Goal: Find specific page/section: Find specific page/section

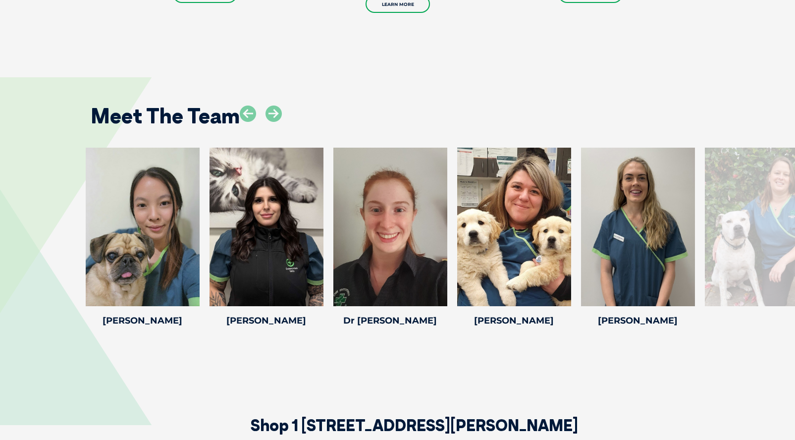
scroll to position [1378, 0]
click at [724, 212] on div at bounding box center [762, 227] width 114 height 158
click at [729, 249] on div at bounding box center [762, 227] width 114 height 158
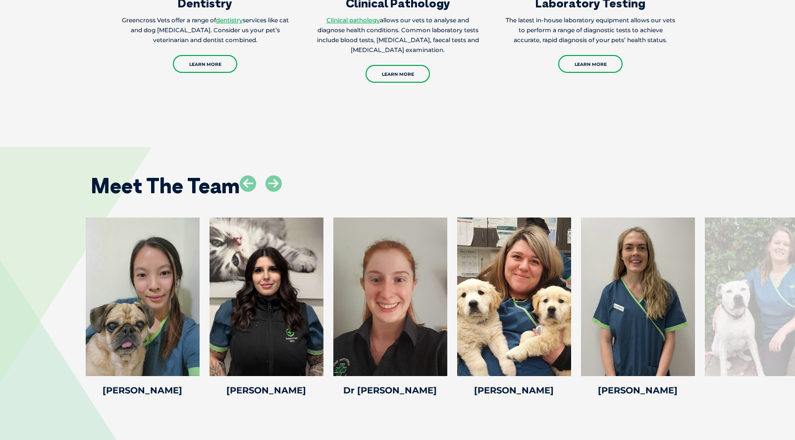
scroll to position [1307, 0]
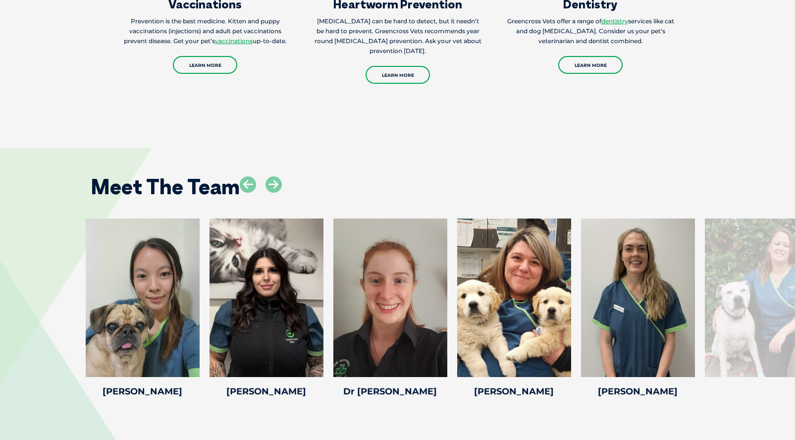
click at [778, 247] on div at bounding box center [762, 297] width 114 height 158
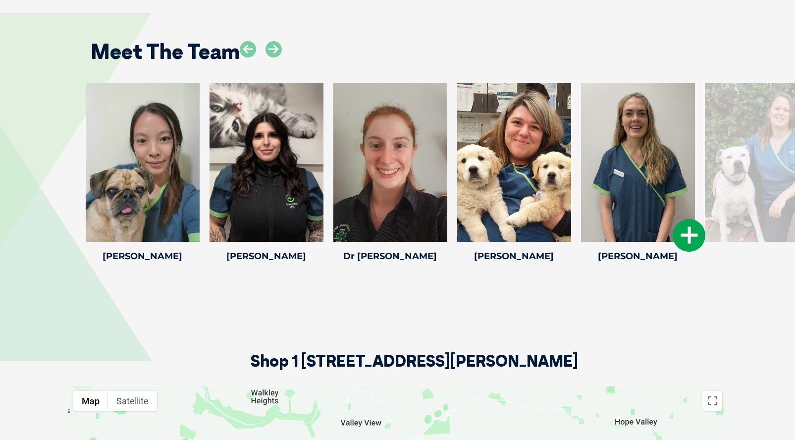
scroll to position [1443, 0]
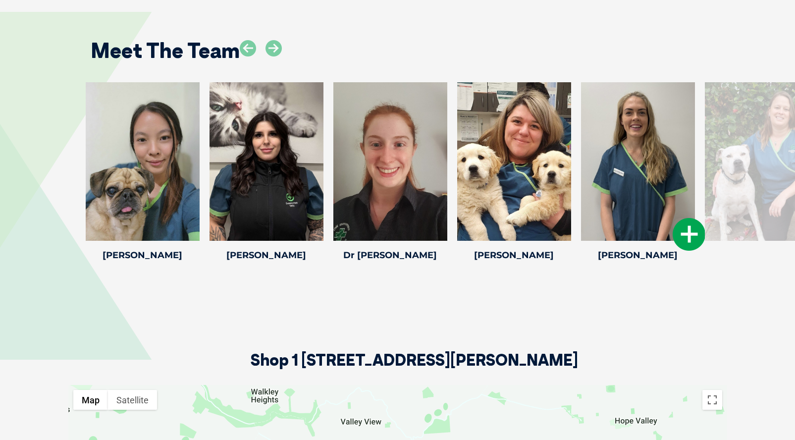
click at [691, 218] on icon at bounding box center [689, 234] width 33 height 33
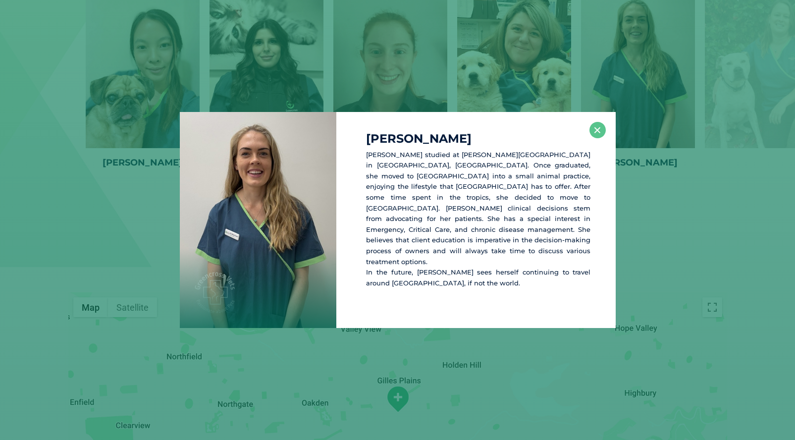
scroll to position [1538, 0]
click at [596, 128] on button "×" at bounding box center [597, 130] width 16 height 16
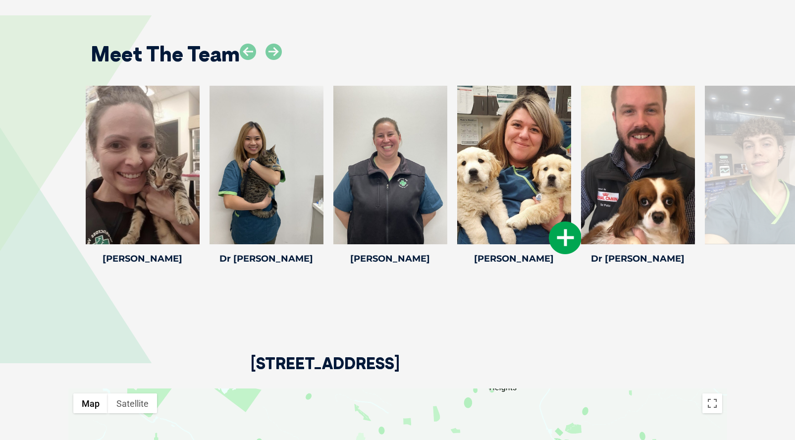
scroll to position [2051, 0]
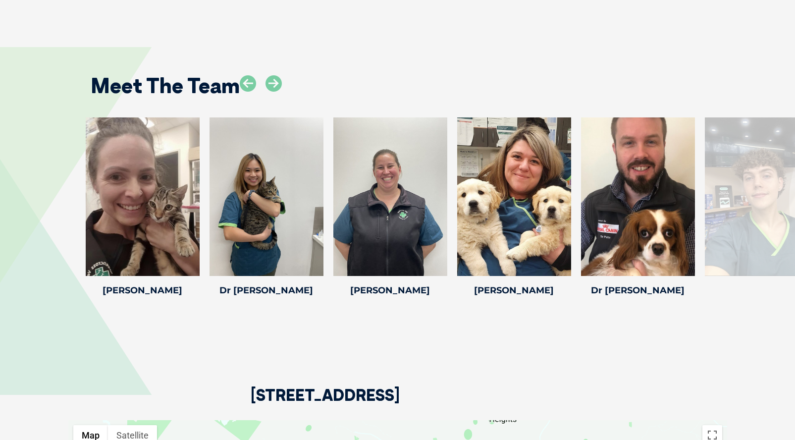
scroll to position [2019, 0]
click at [759, 246] on div at bounding box center [762, 196] width 114 height 158
click at [766, 245] on div at bounding box center [762, 196] width 114 height 158
click at [766, 244] on div at bounding box center [762, 196] width 114 height 158
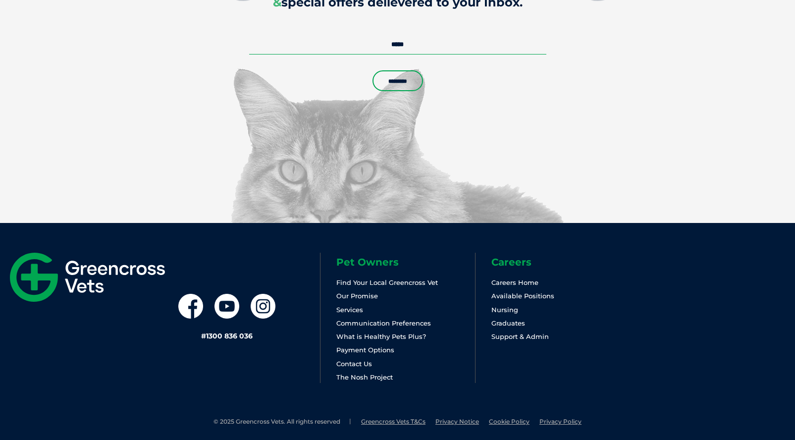
scroll to position [2918, 0]
click at [509, 319] on link "Graduates" at bounding box center [508, 323] width 34 height 8
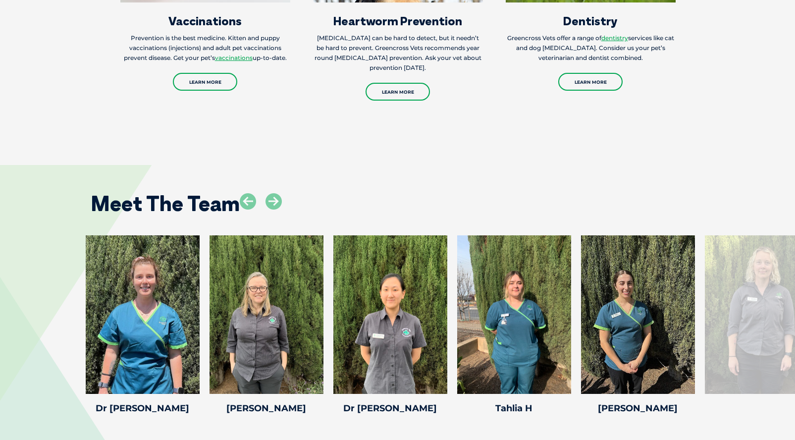
scroll to position [1486, 0]
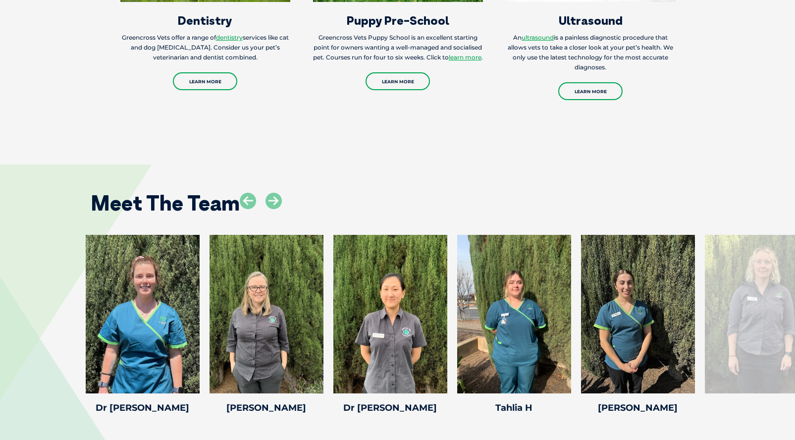
click at [769, 326] on div at bounding box center [762, 314] width 114 height 158
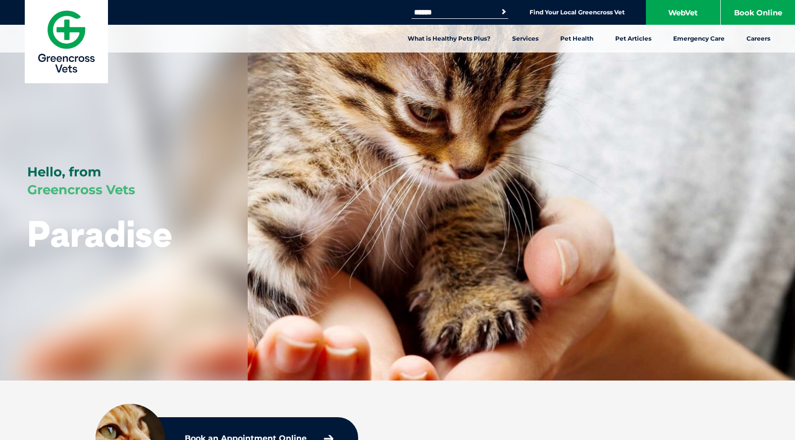
scroll to position [0, 0]
